Goal: Browse casually: Explore the website without a specific task or goal

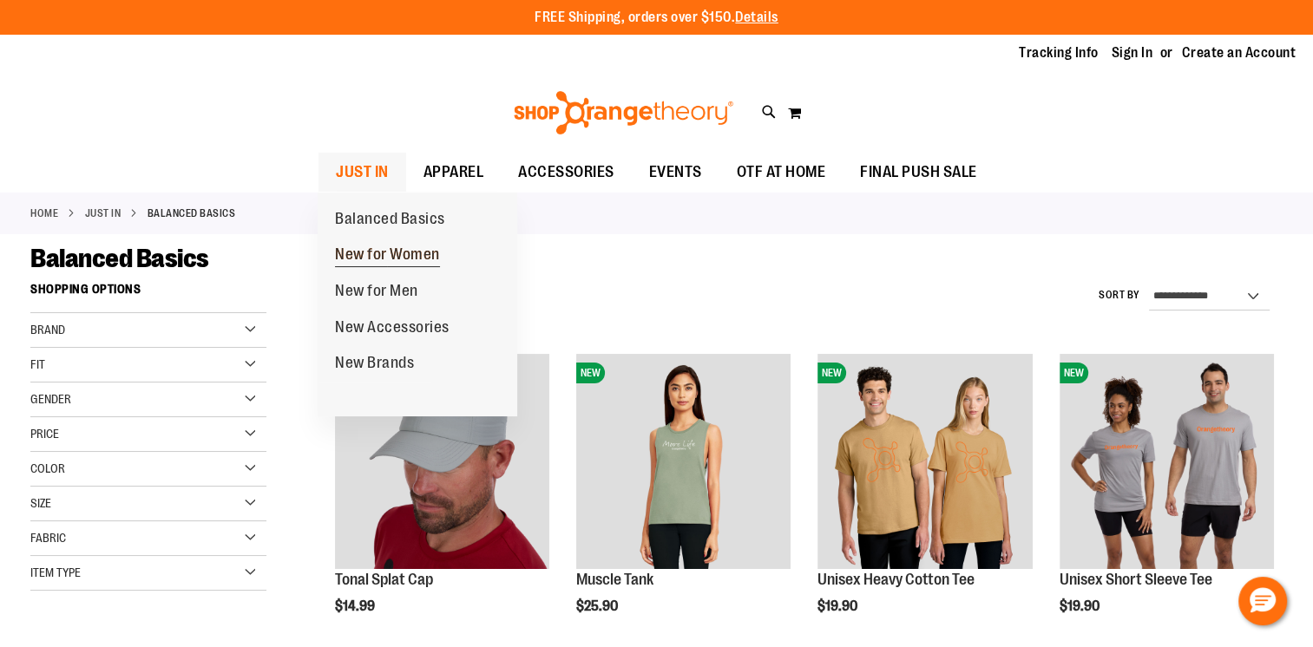
type input "**********"
click at [410, 251] on span "New for Women" at bounding box center [387, 257] width 105 height 22
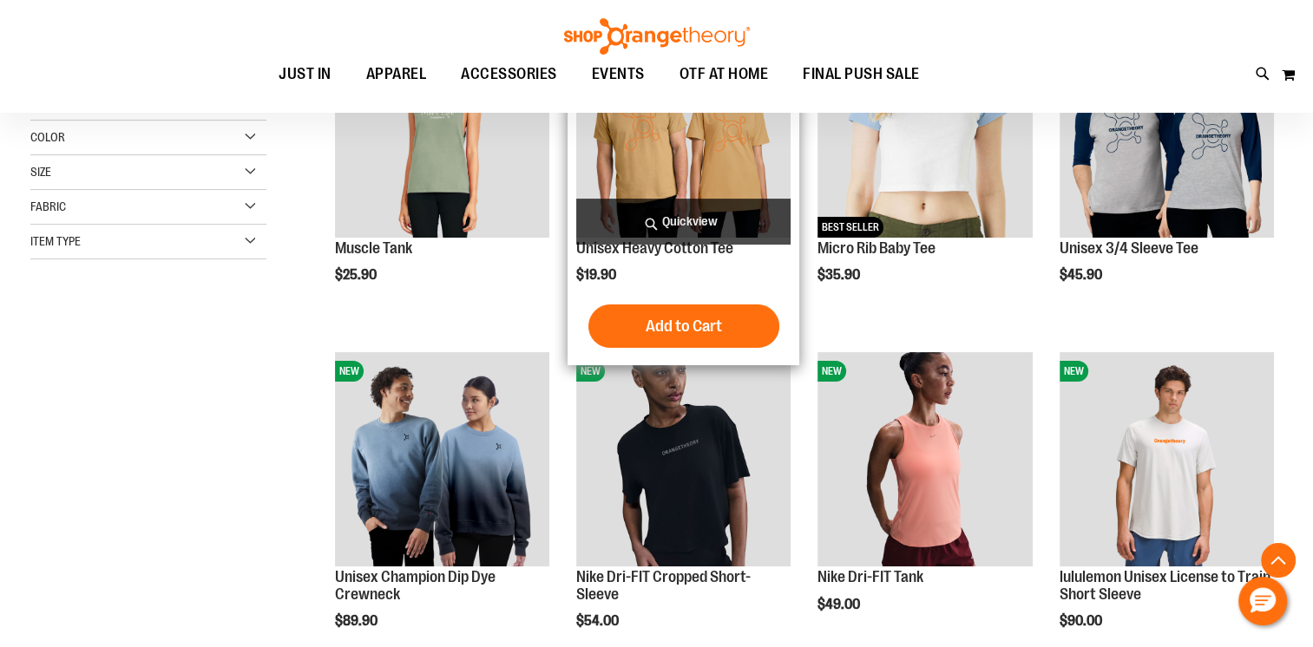
scroll to position [346, 0]
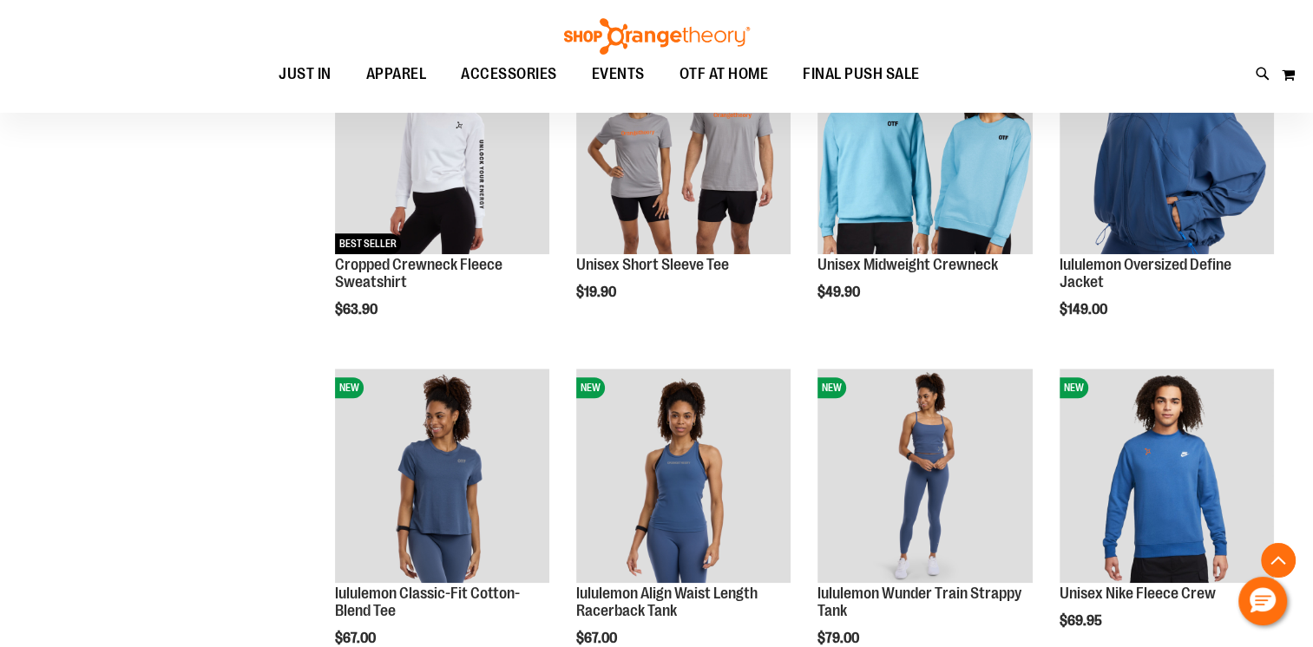
scroll to position [1387, 0]
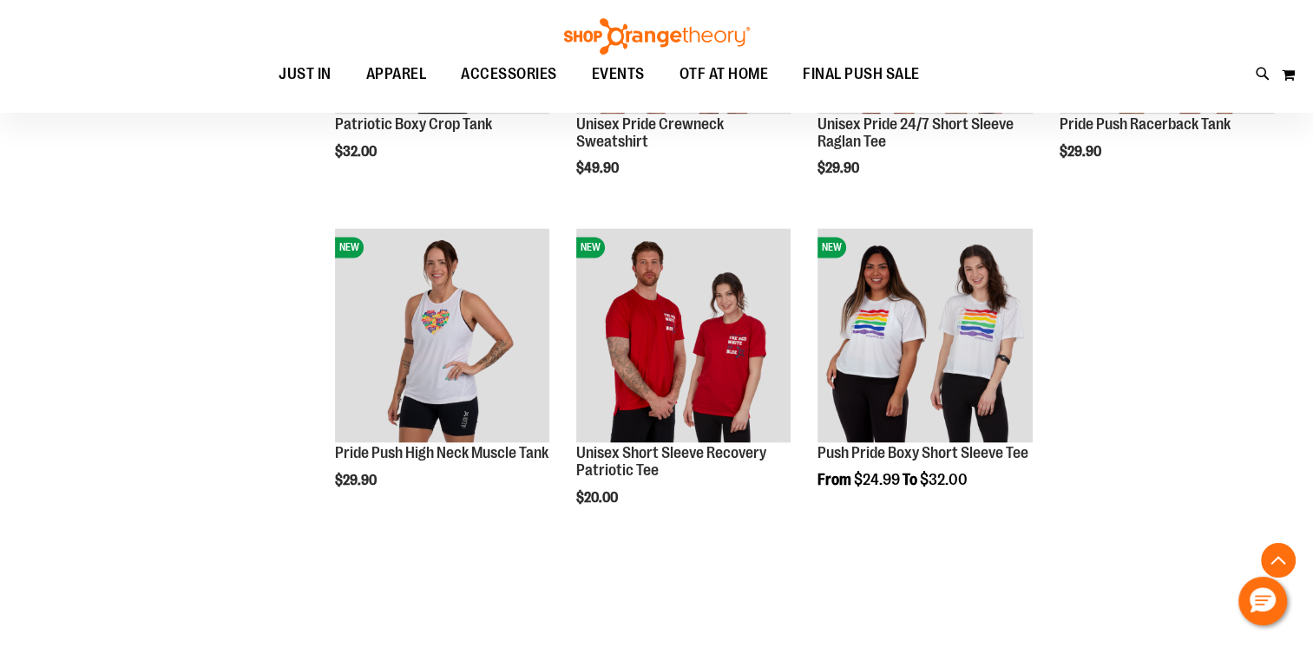
scroll to position [2602, 0]
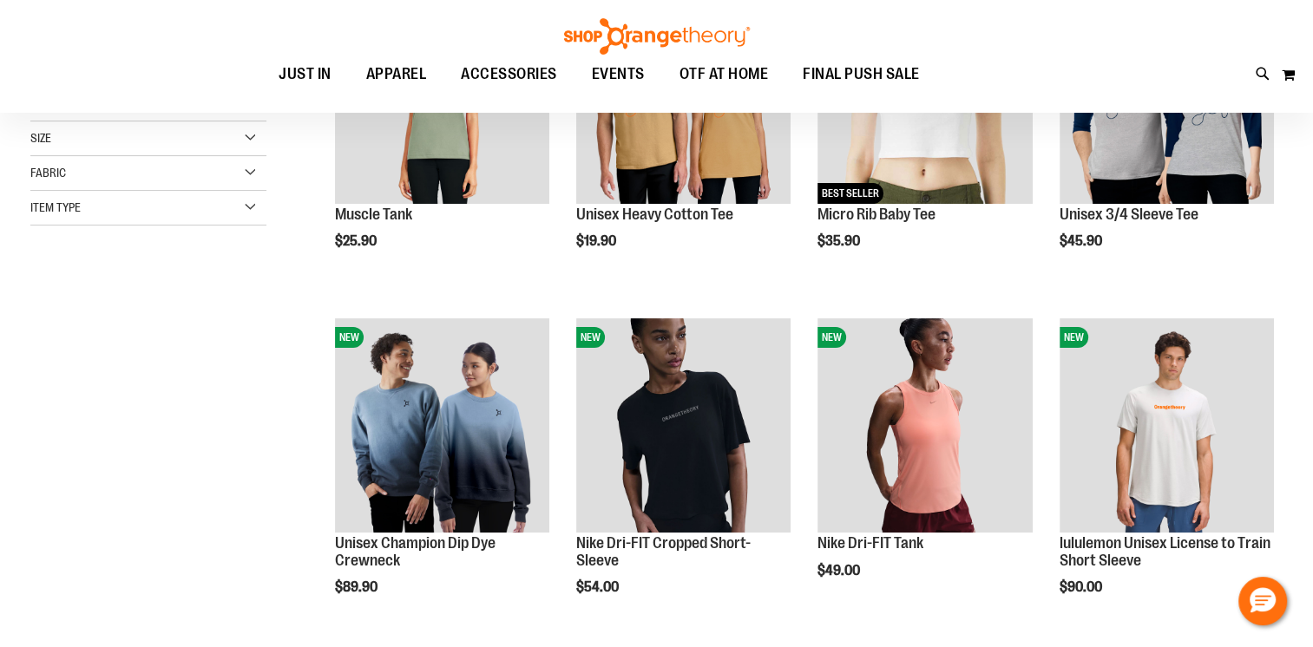
scroll to position [259, 0]
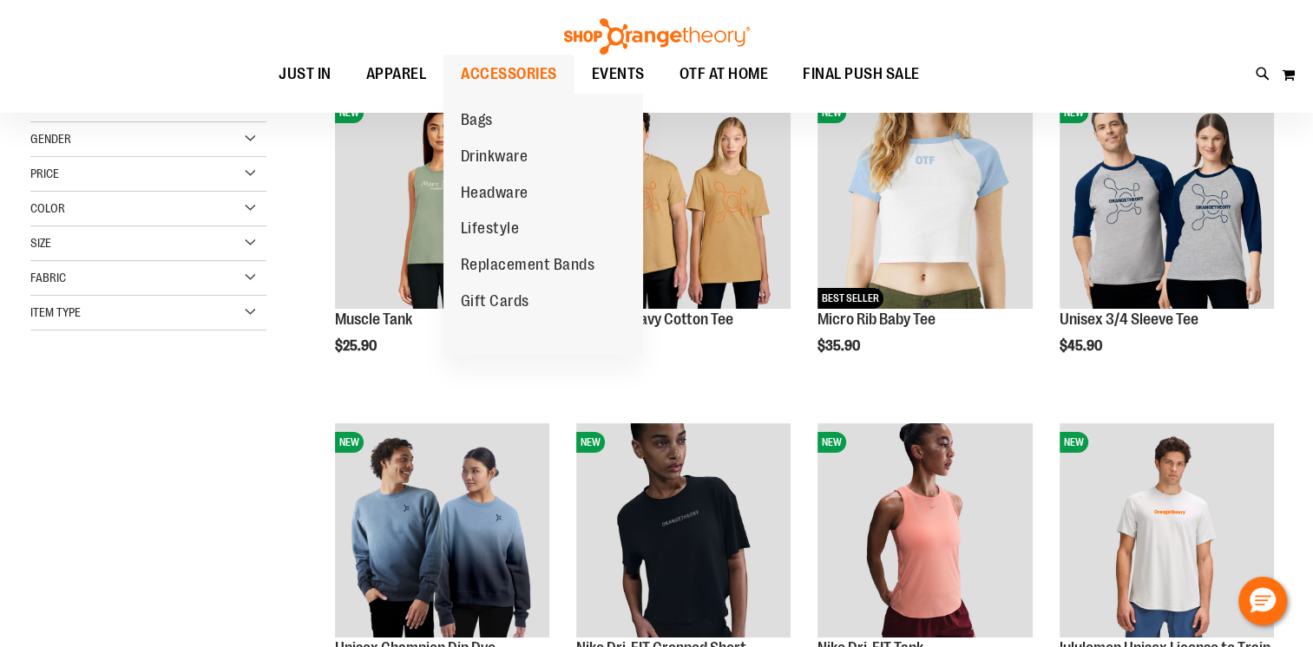
type input "**********"
click at [530, 70] on span "ACCESSORIES" at bounding box center [509, 74] width 96 height 39
click at [531, 70] on span "ACCESSORIES" at bounding box center [509, 74] width 96 height 39
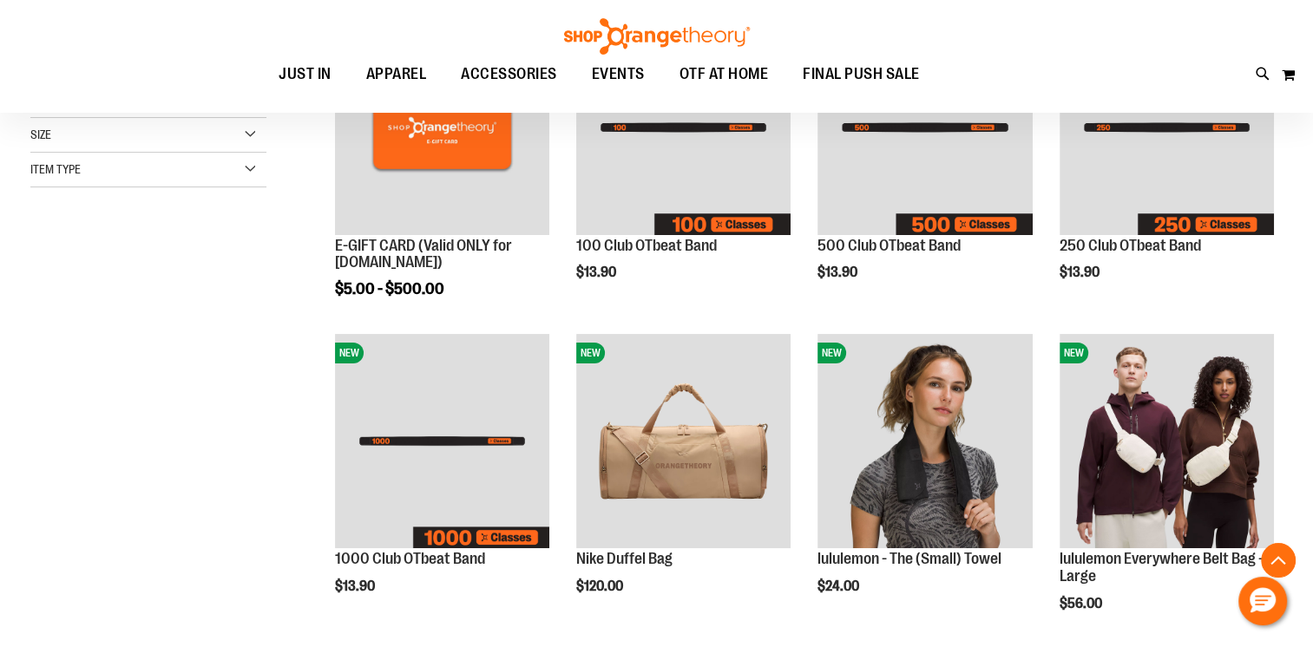
scroll to position [434, 0]
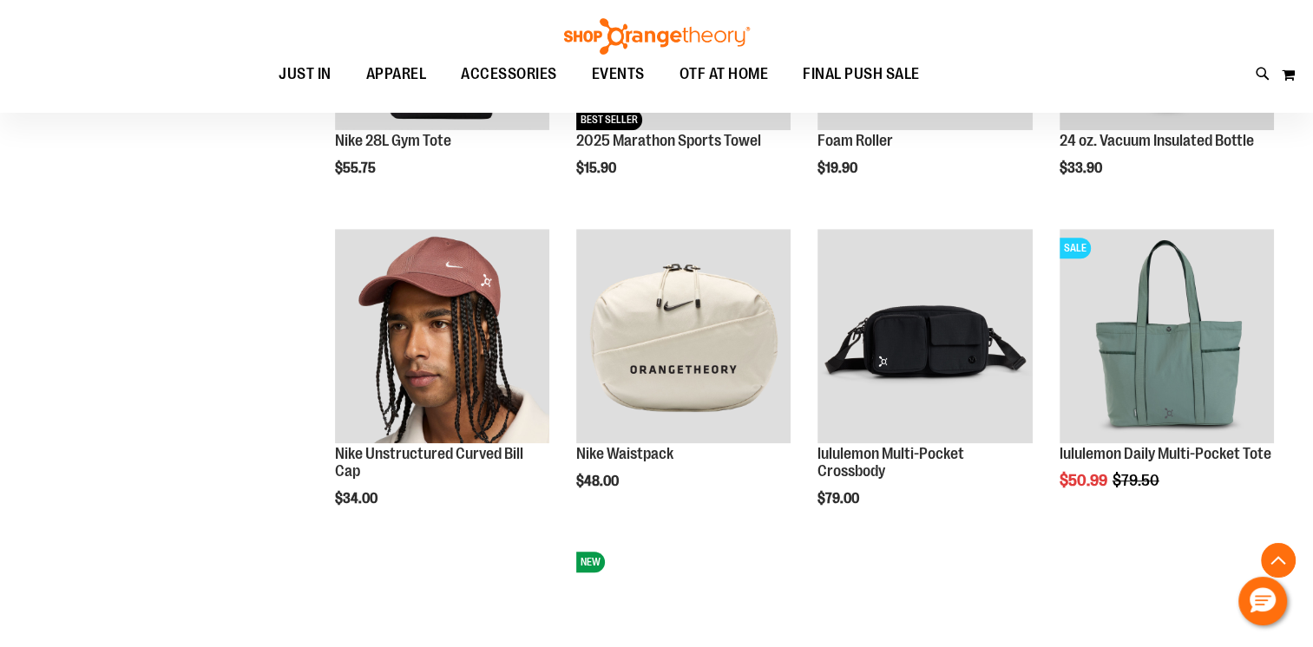
scroll to position [1215, 0]
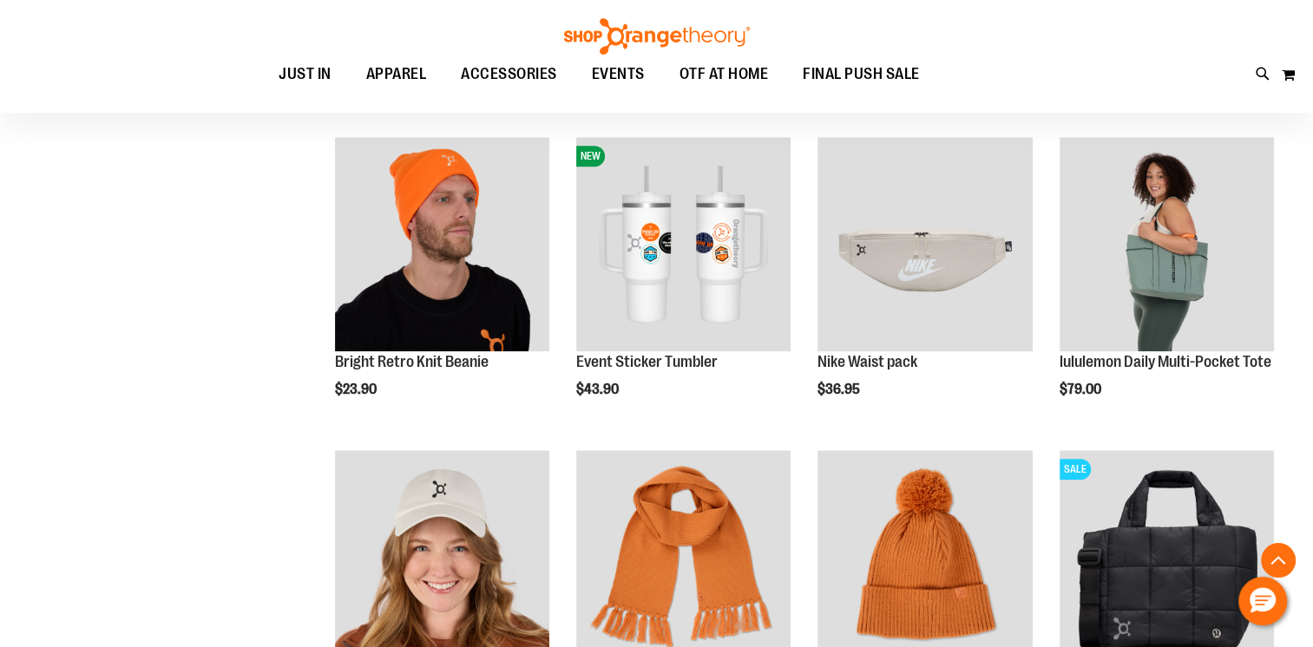
scroll to position [1562, 0]
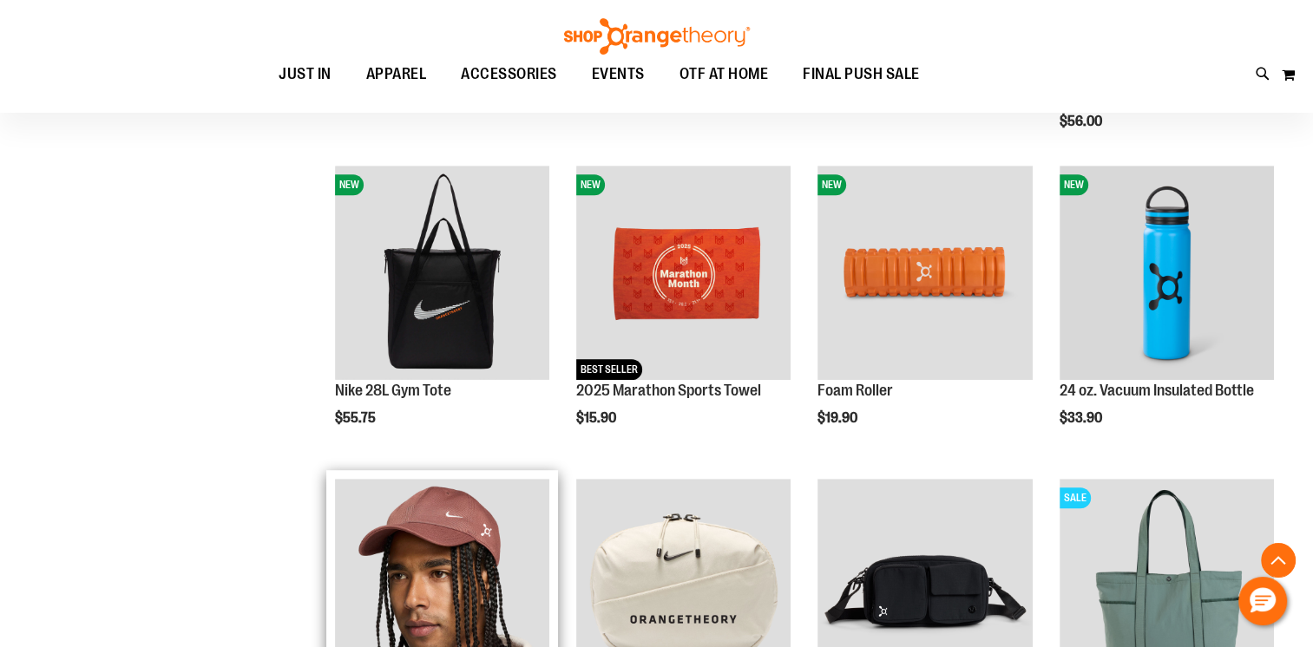
scroll to position [663, 0]
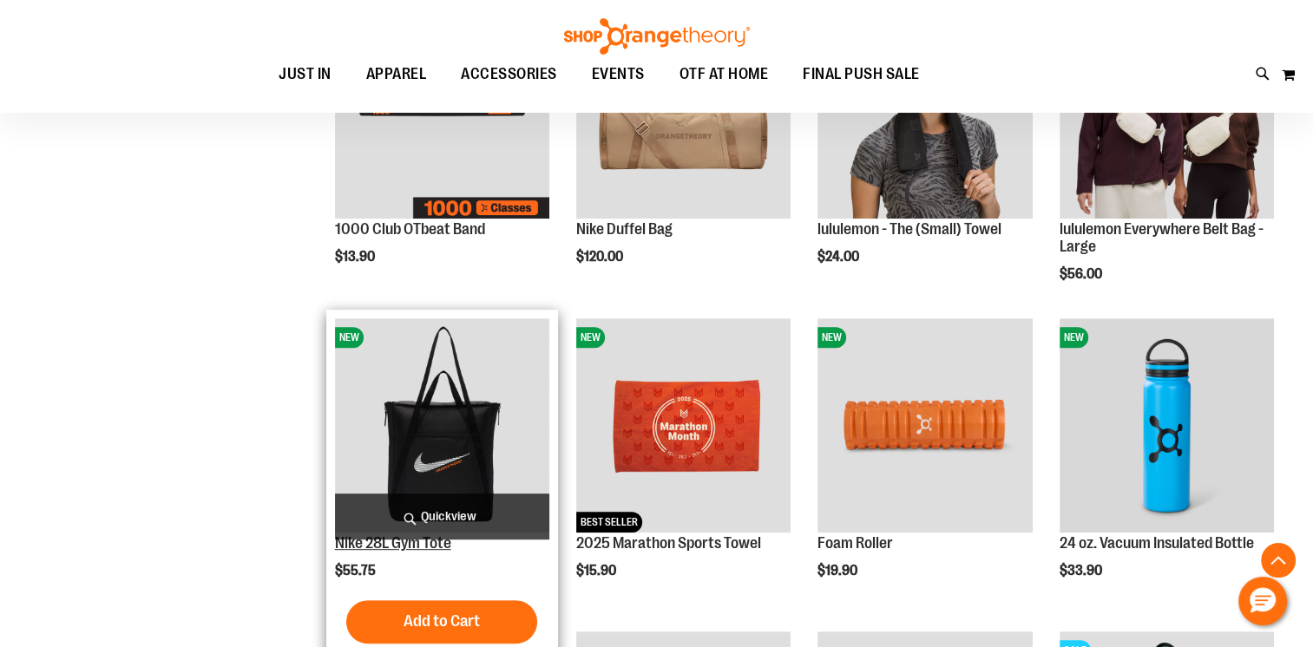
type input "**********"
click at [443, 541] on link "Nike 28L Gym Tote" at bounding box center [393, 542] width 116 height 17
click at [459, 484] on img "product" at bounding box center [442, 425] width 214 height 214
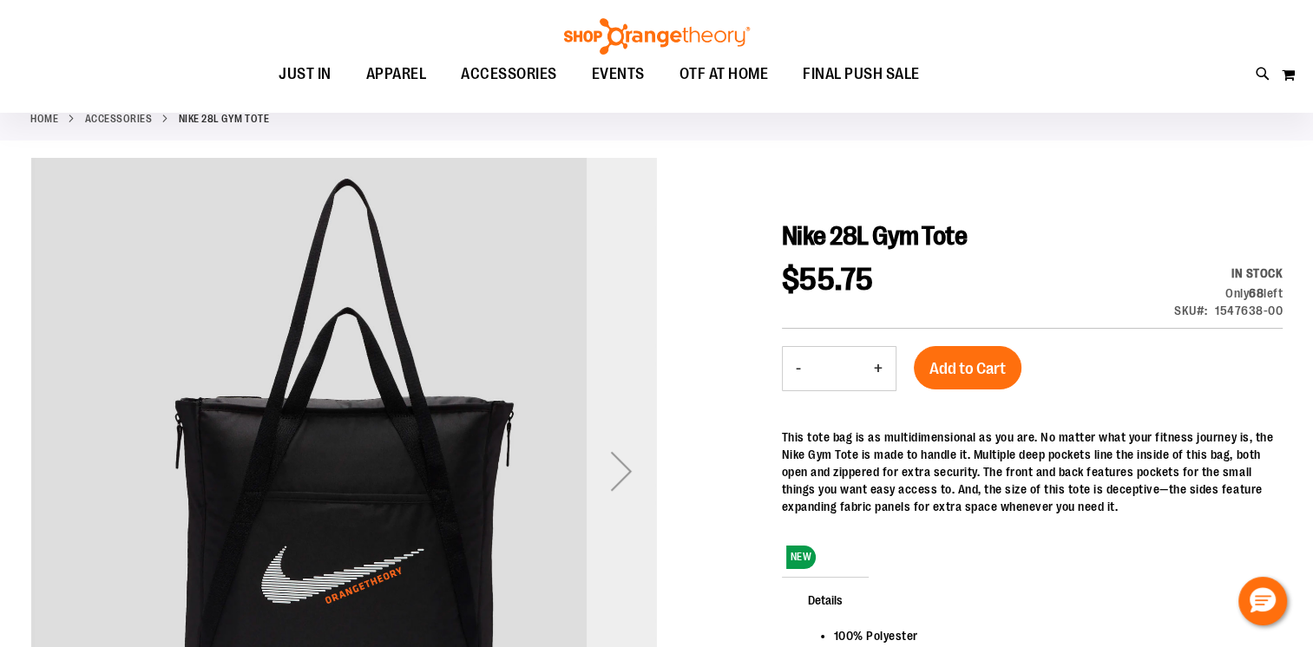
scroll to position [86, 0]
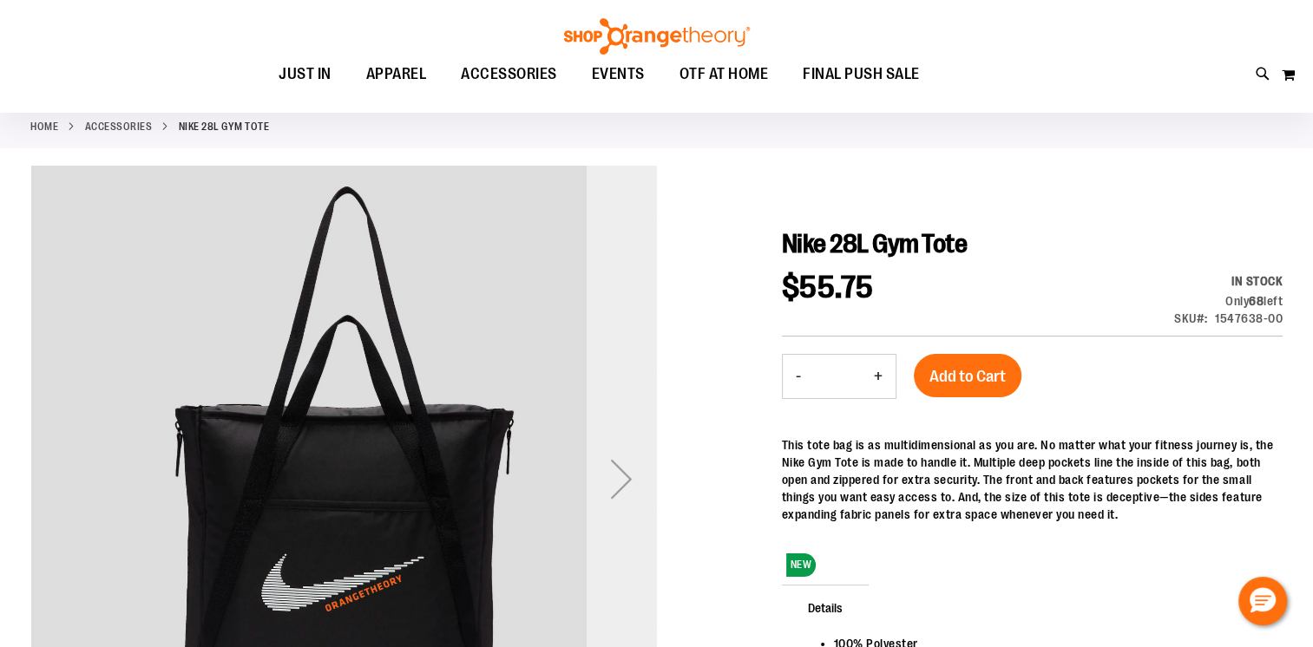
type input "**********"
click at [628, 473] on div "Next" at bounding box center [621, 478] width 69 height 69
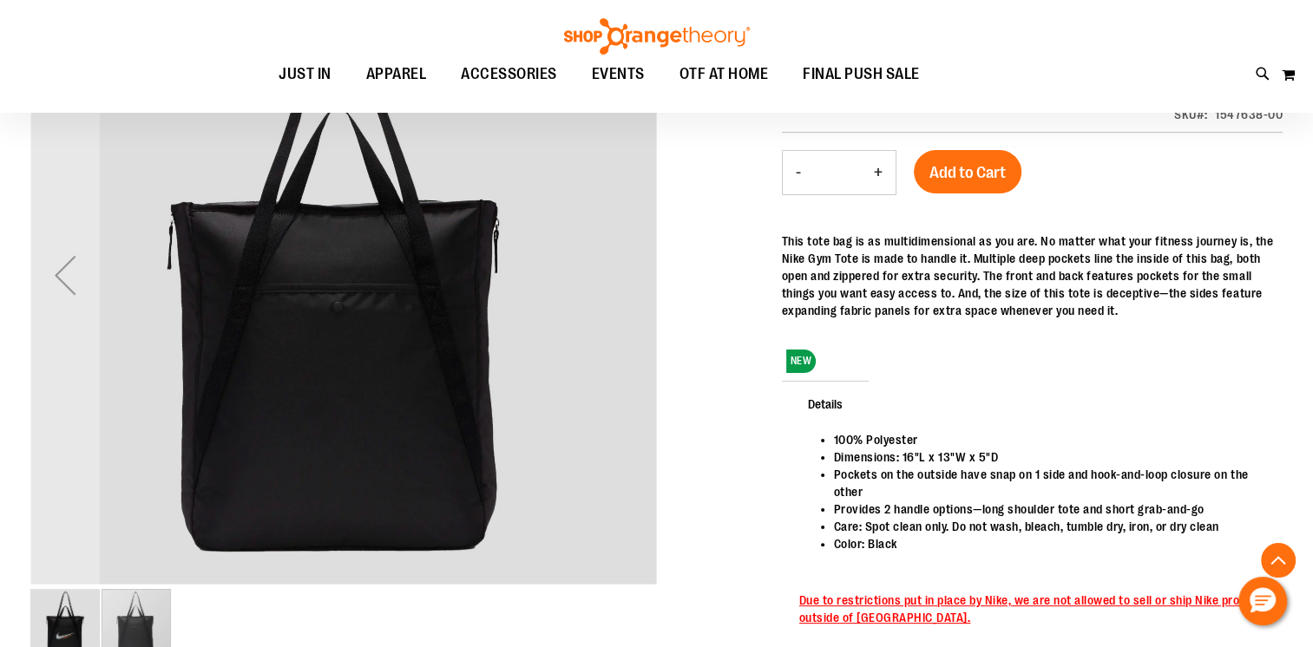
scroll to position [260, 0]
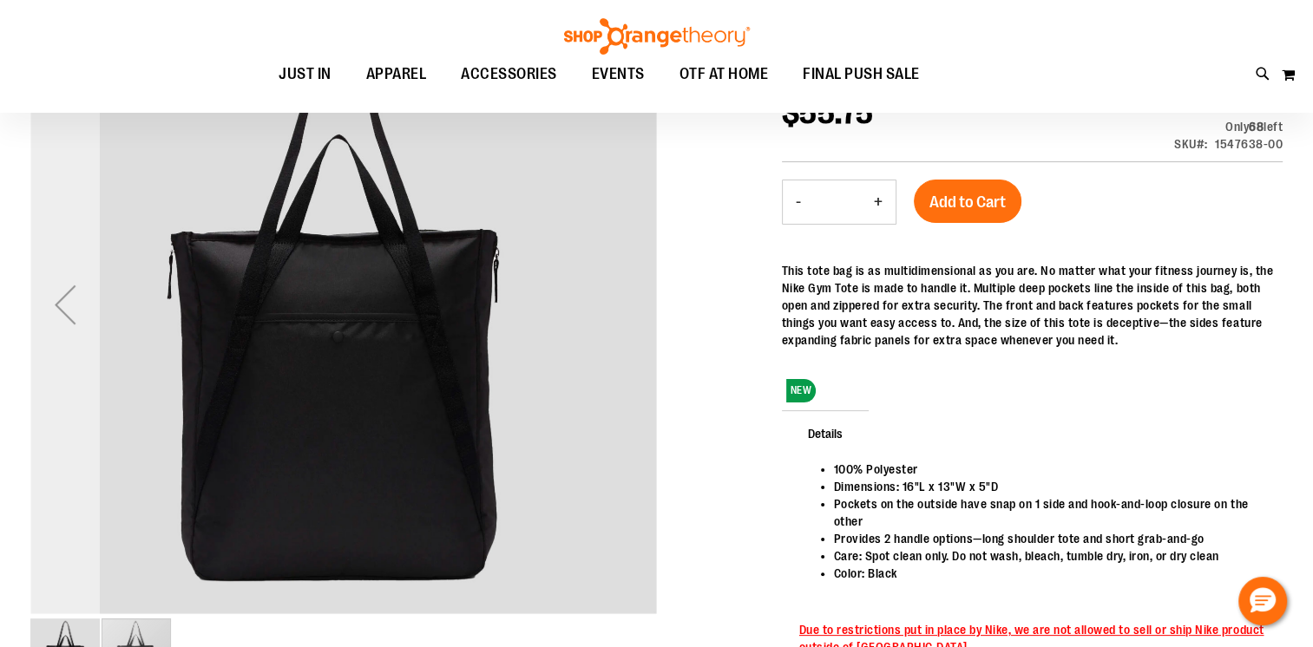
click at [67, 305] on div "Previous" at bounding box center [64, 304] width 69 height 69
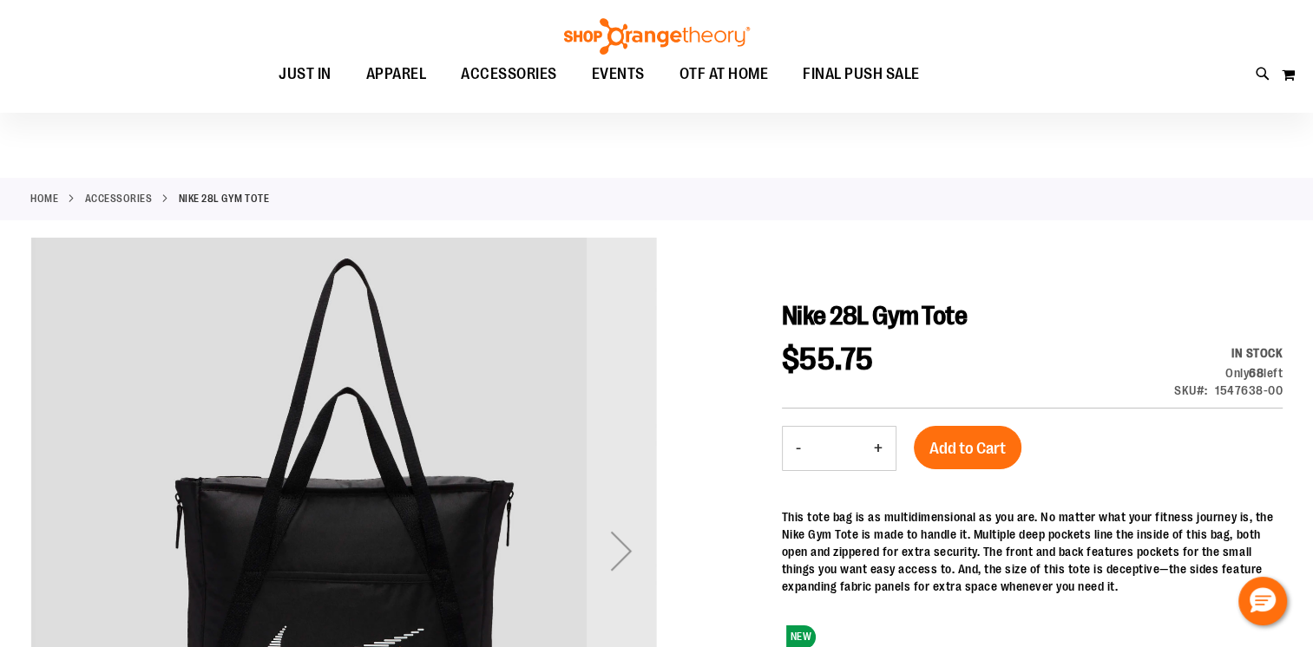
scroll to position [0, 0]
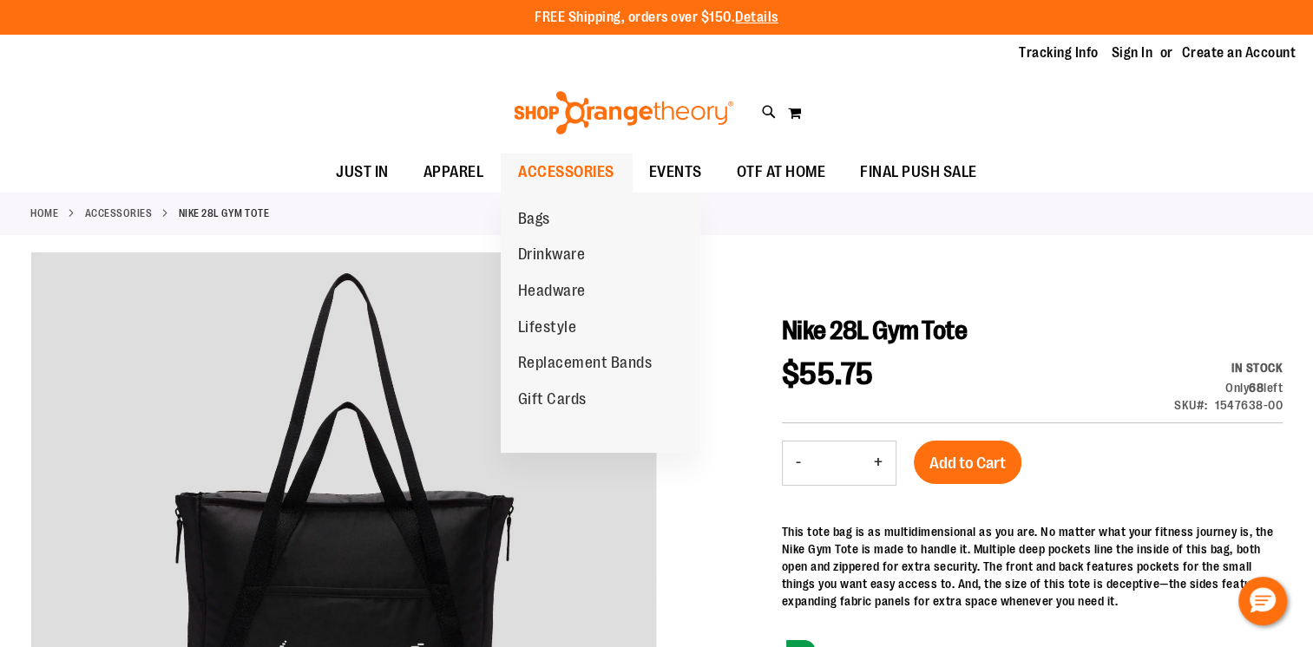
click at [569, 168] on span "ACCESSORIES" at bounding box center [566, 172] width 96 height 39
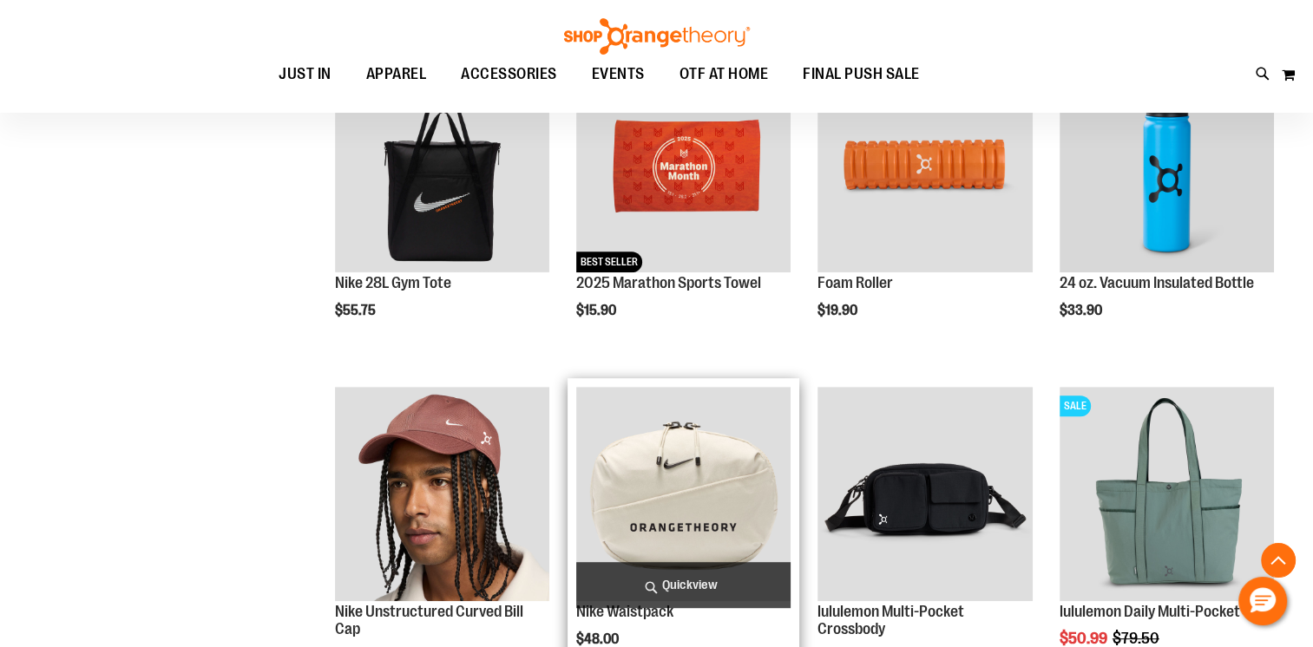
scroll to position [1109, 0]
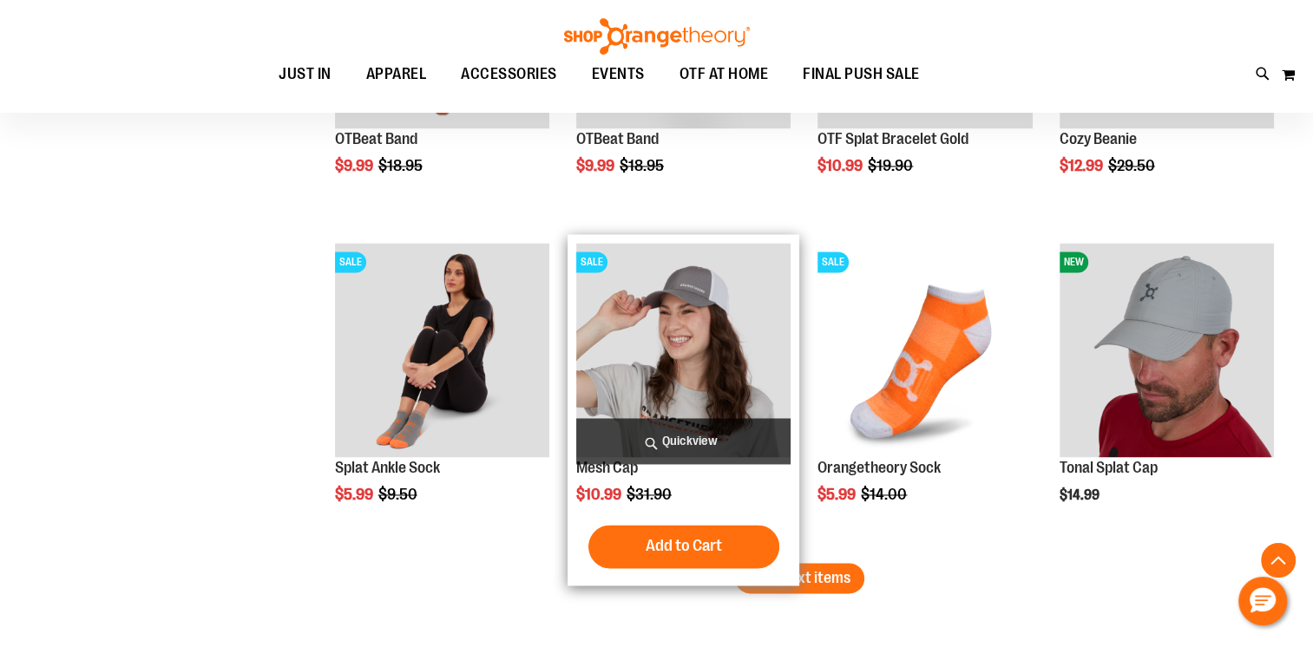
scroll to position [2757, 0]
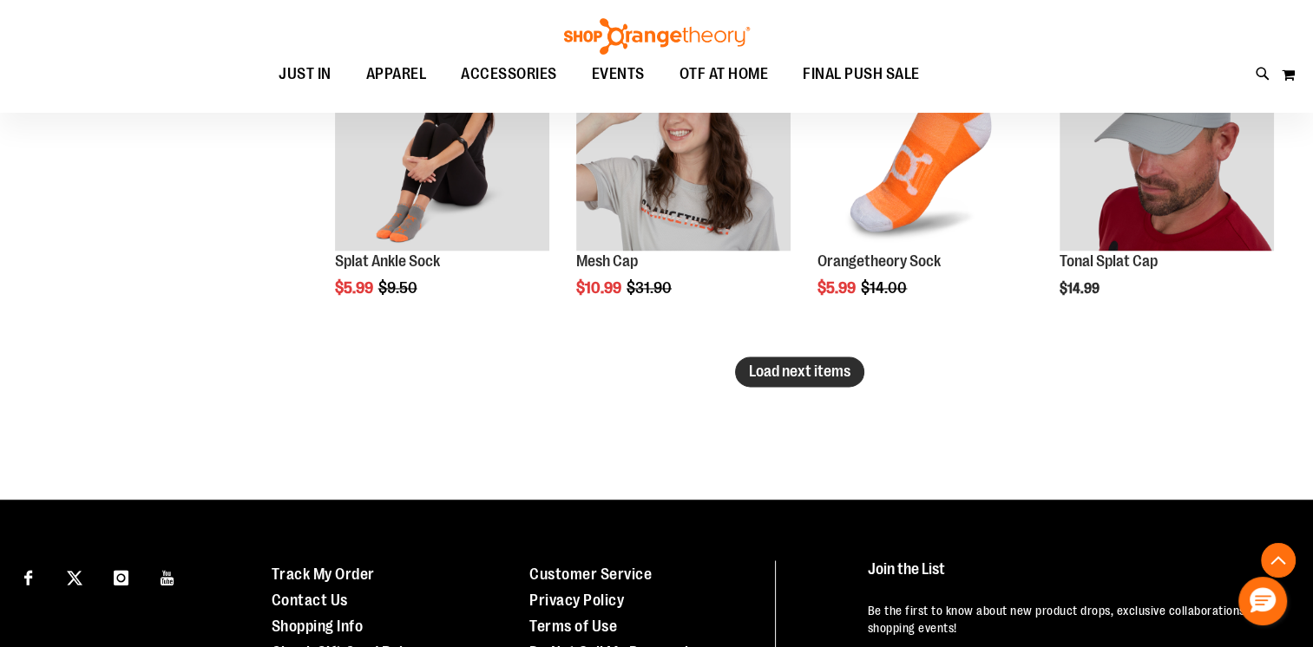
type input "**********"
click at [816, 363] on span "Load next items" at bounding box center [800, 371] width 102 height 17
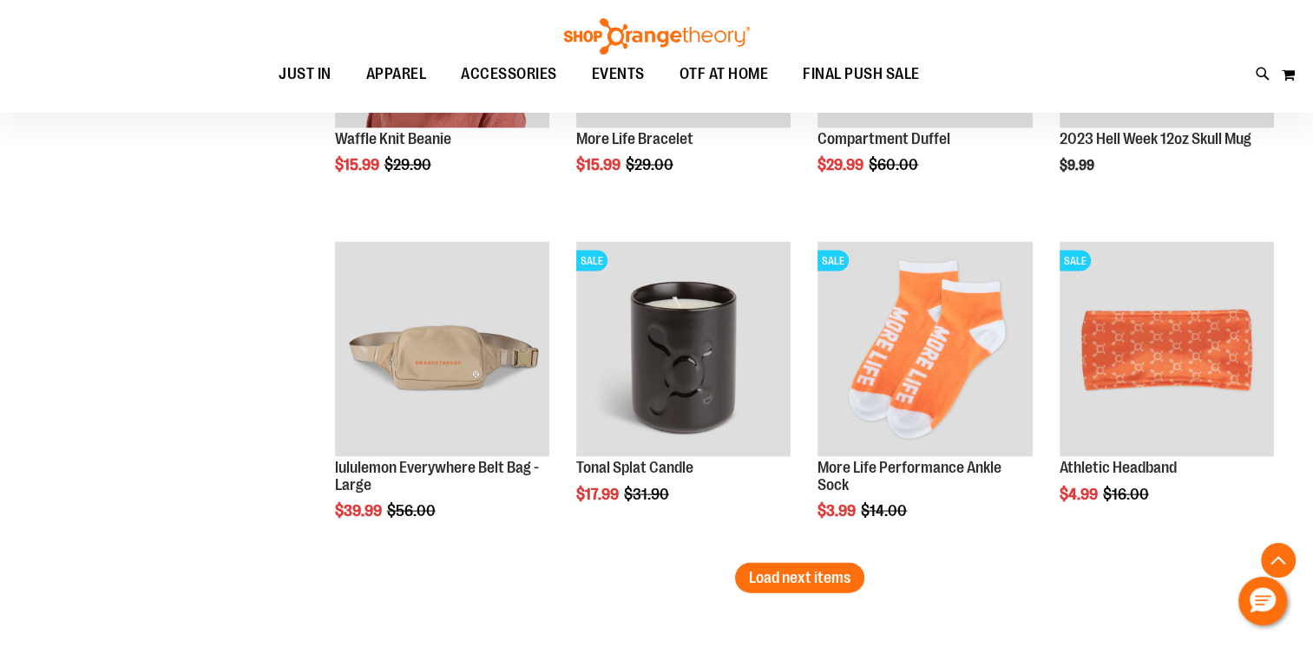
scroll to position [3712, 0]
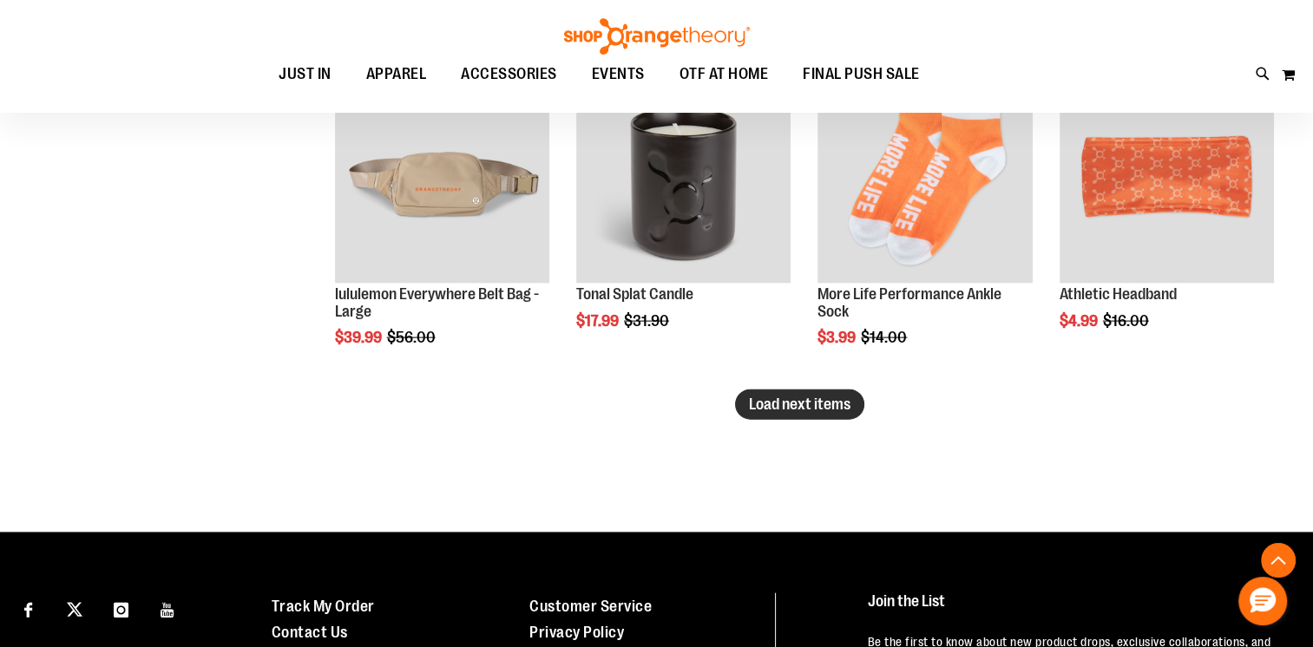
click at [847, 406] on span "Load next items" at bounding box center [800, 404] width 102 height 17
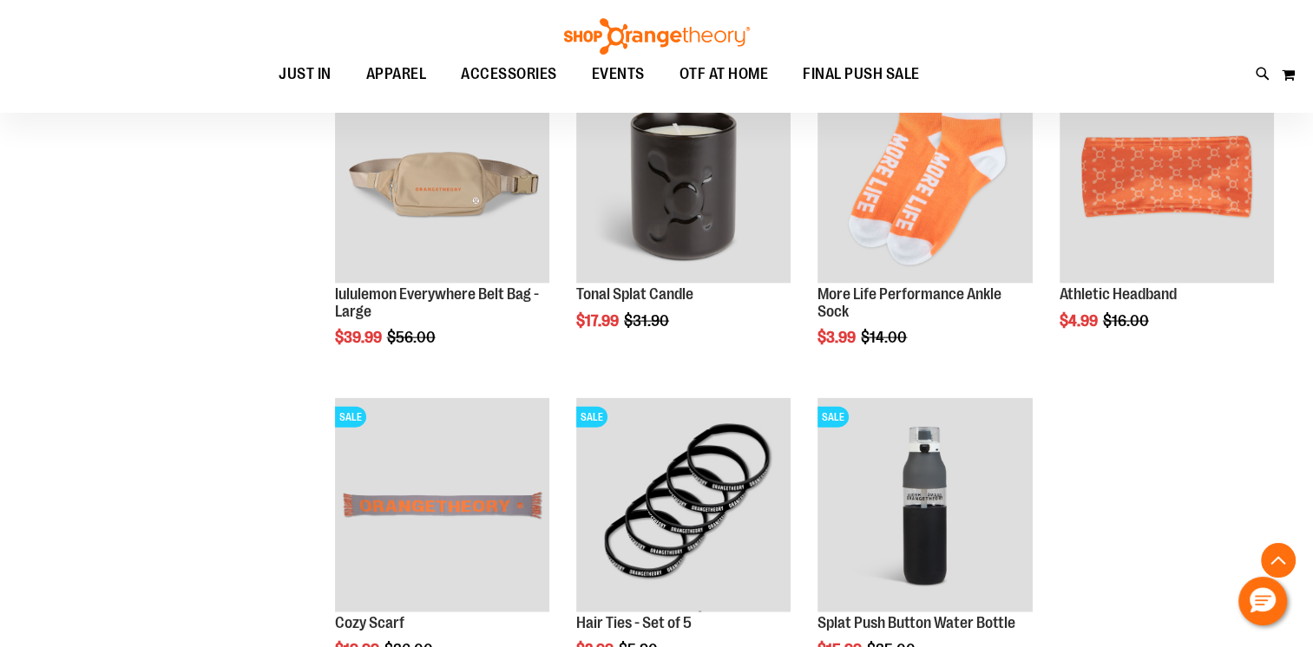
scroll to position [3885, 0]
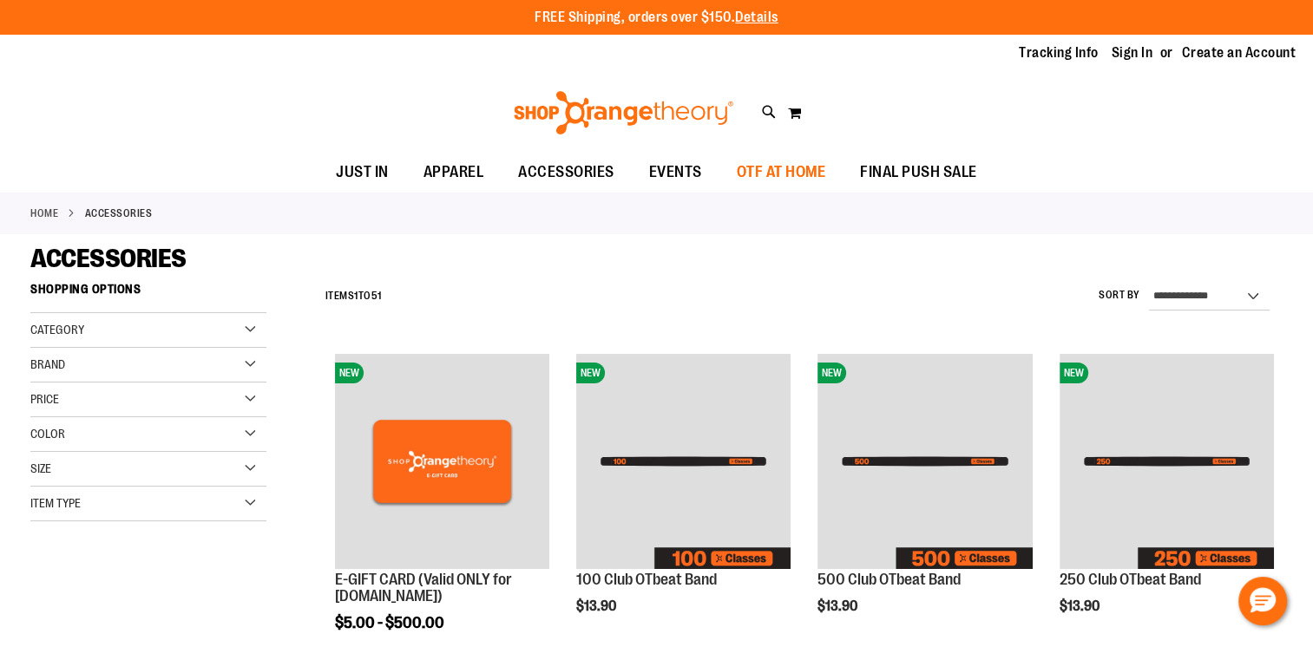
click at [797, 171] on span "OTF AT HOME" at bounding box center [781, 172] width 89 height 39
